Goal: Go to known website: Access a specific website the user already knows

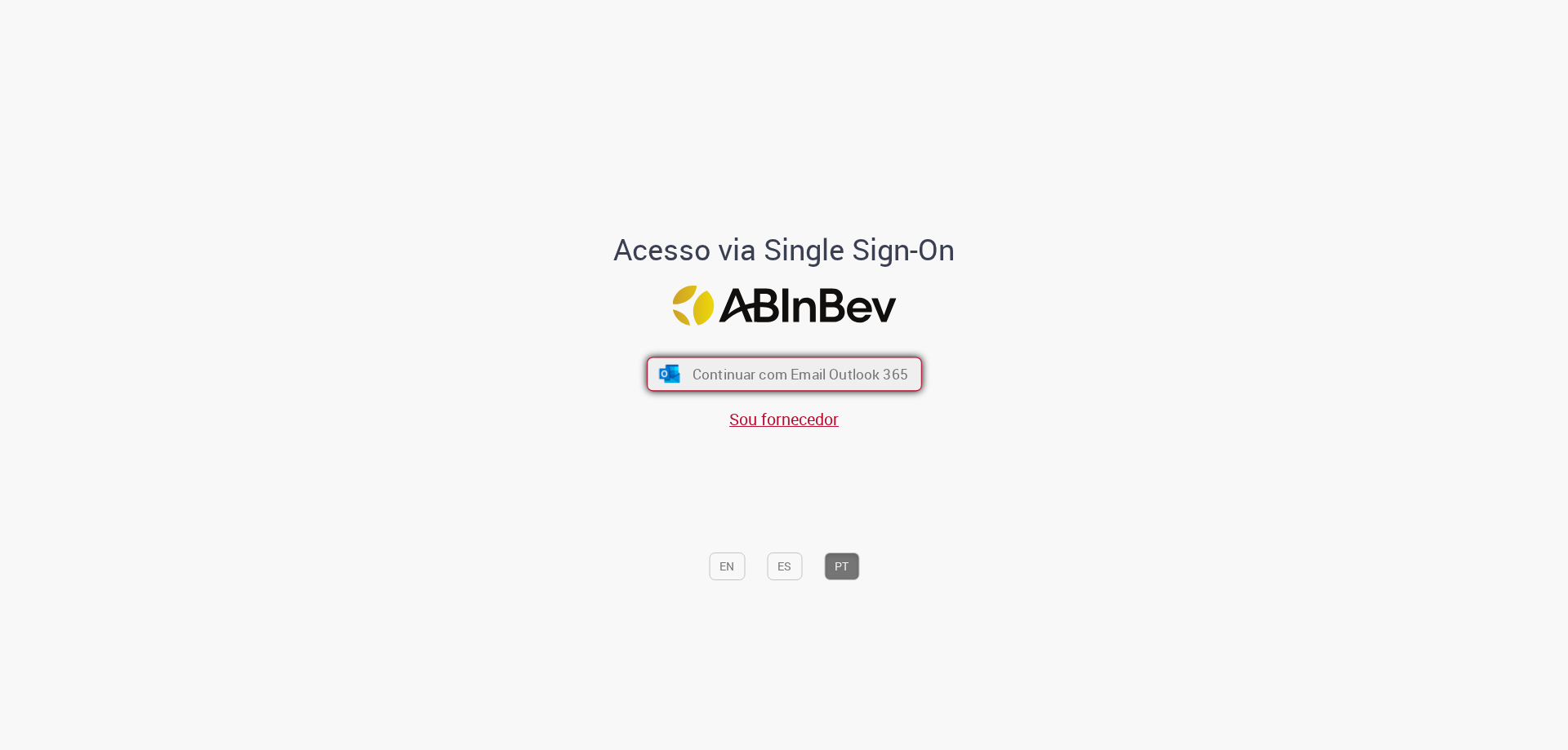
click at [843, 379] on span "Continuar com Email Outlook 365" at bounding box center [799, 374] width 215 height 19
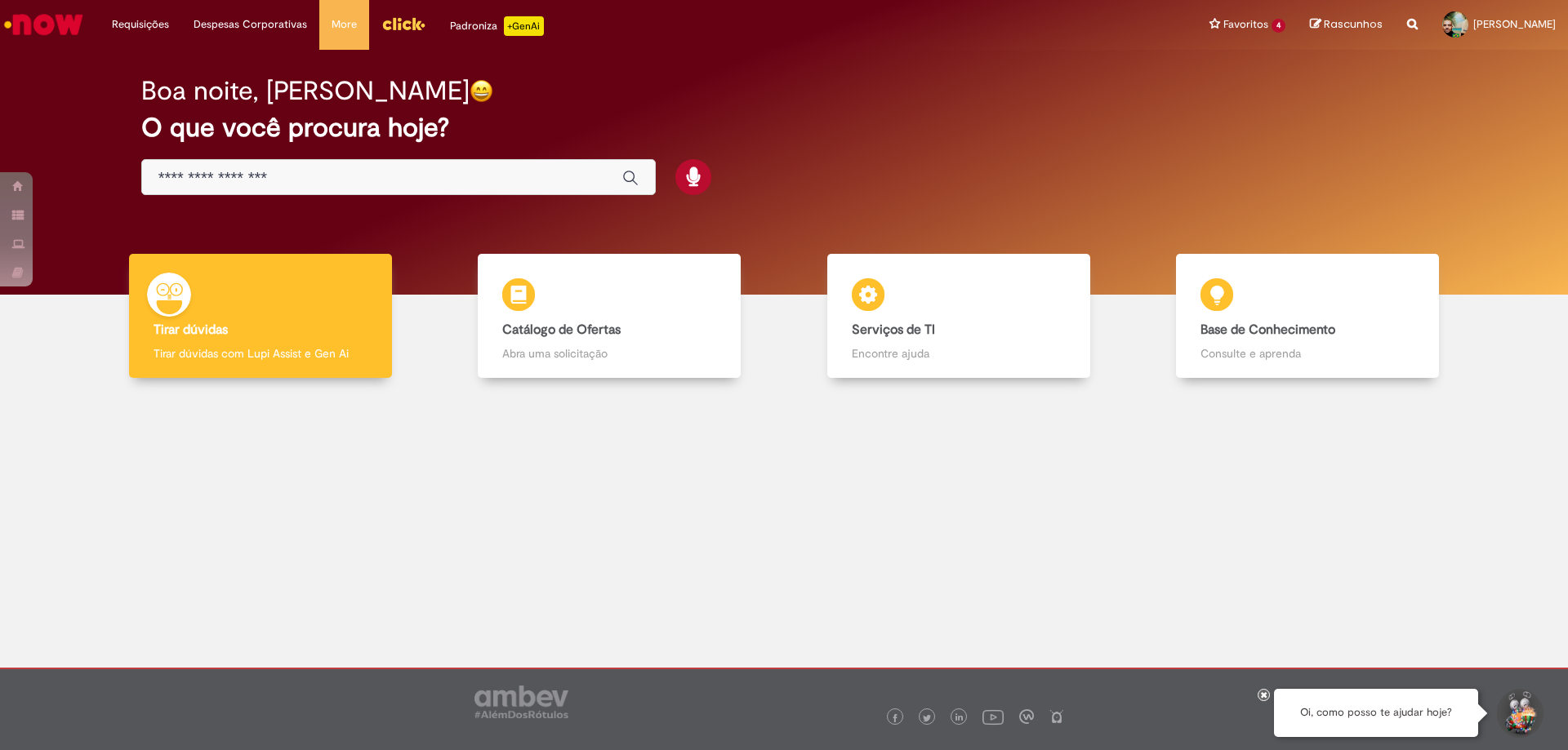
click at [390, 26] on img "Menu Cabeçalho" at bounding box center [403, 23] width 44 height 24
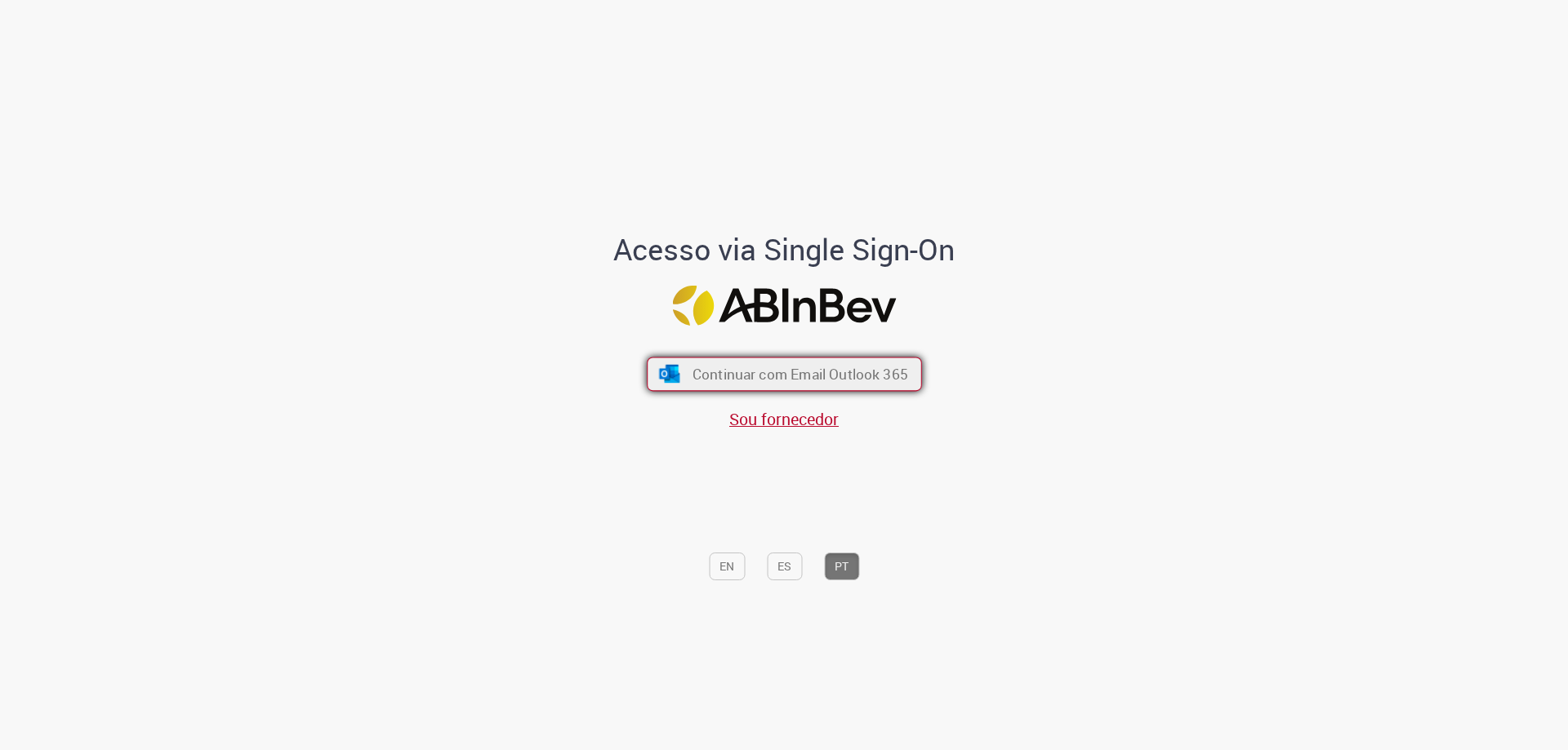
click at [785, 384] on span "Continuar com Email Outlook 365" at bounding box center [799, 374] width 215 height 19
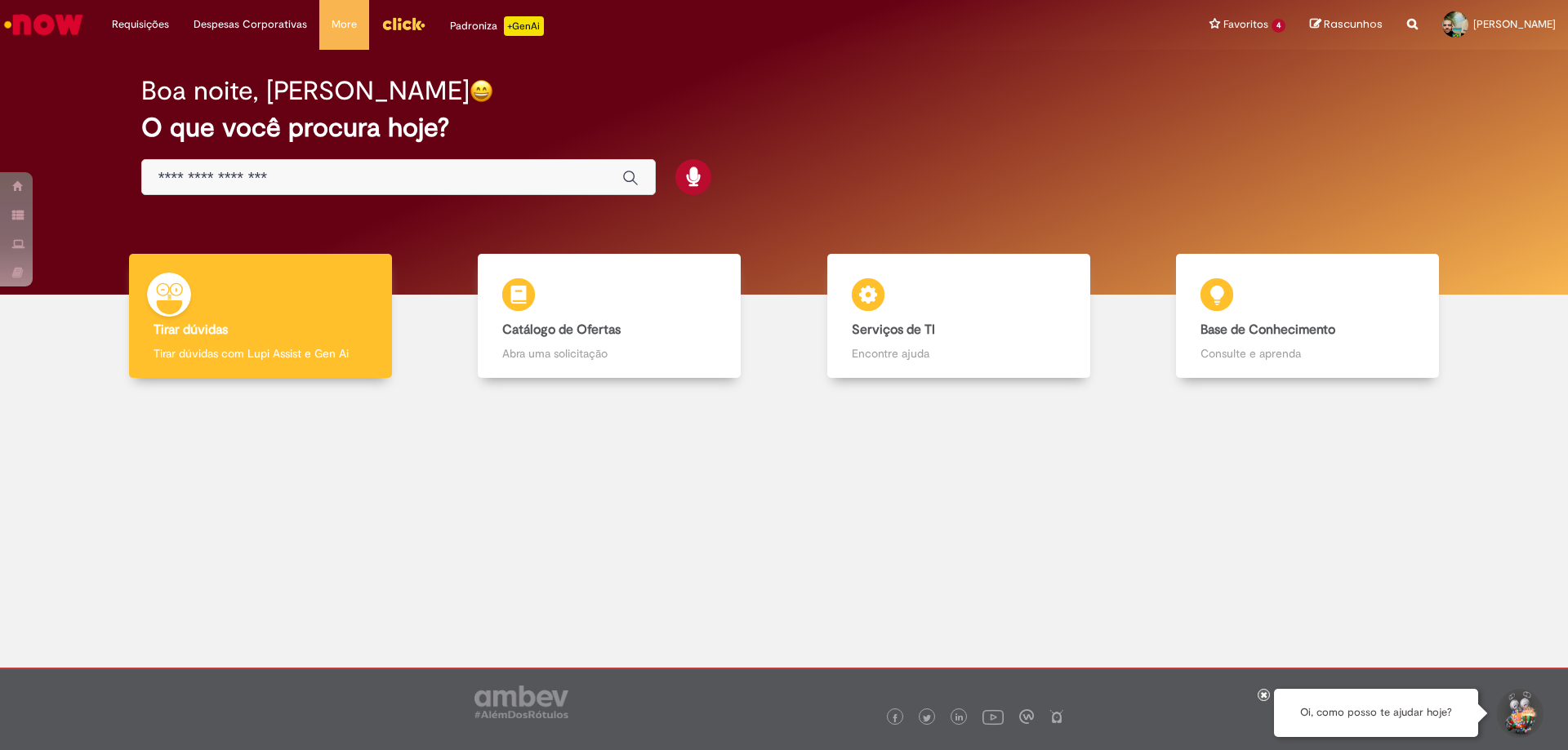
click at [402, 22] on img "Menu Cabeçalho" at bounding box center [403, 23] width 44 height 24
